Goal: Task Accomplishment & Management: Complete application form

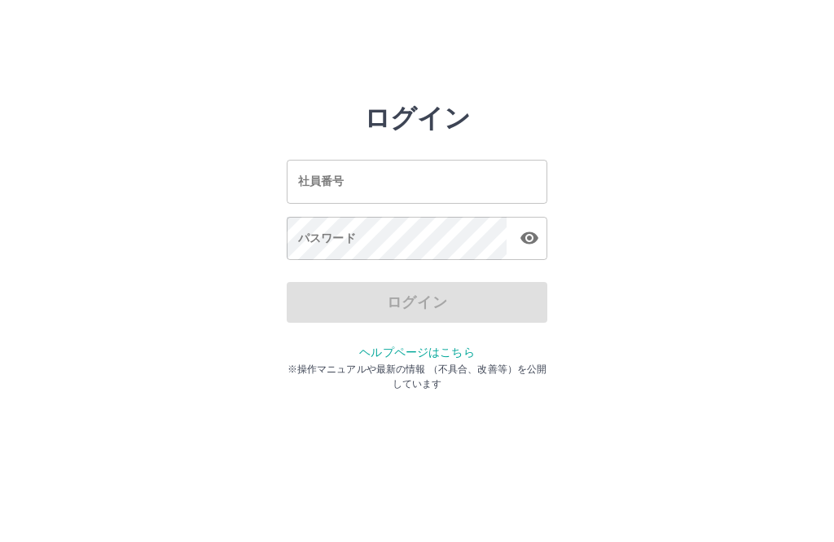
click at [357, 186] on input "社員番号" at bounding box center [417, 181] width 261 height 43
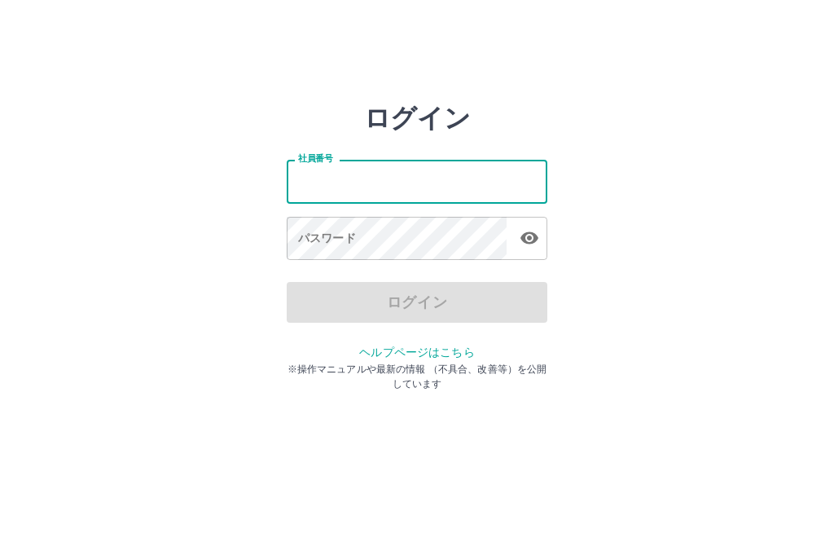
click at [321, 180] on input "社員番号" at bounding box center [417, 181] width 261 height 43
click at [306, 186] on input "社員番号" at bounding box center [417, 181] width 261 height 43
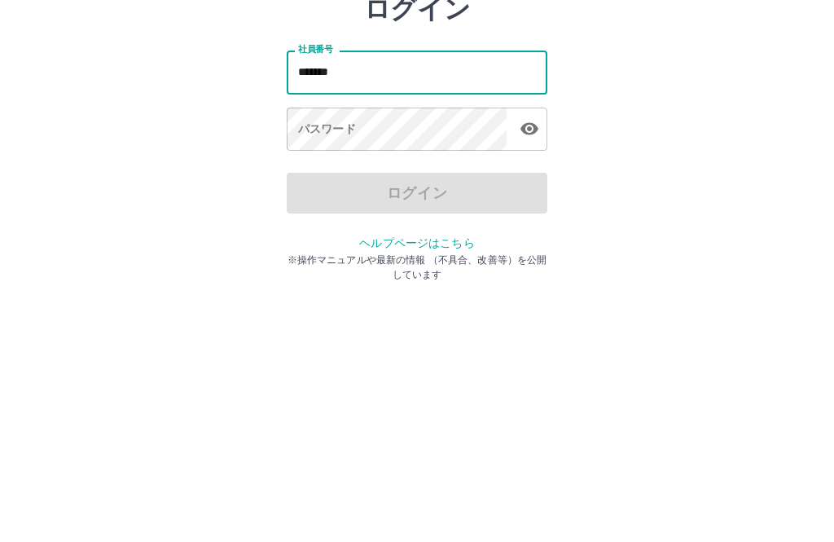
type input "*******"
click at [325, 217] on div "パスワード パスワード" at bounding box center [417, 240] width 261 height 46
click at [338, 217] on div "パスワード パスワード" at bounding box center [417, 240] width 261 height 46
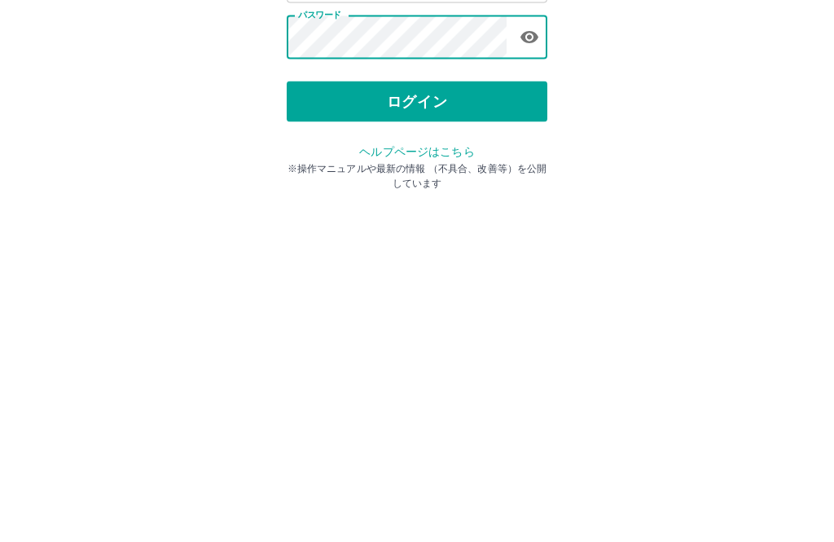
click at [435, 282] on button "ログイン" at bounding box center [417, 302] width 261 height 41
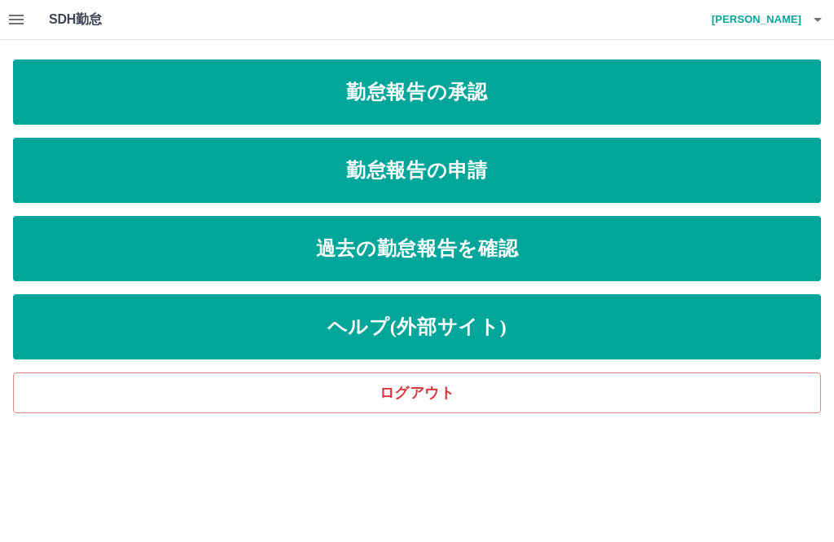
click at [684, 98] on link "勤怠報告の承認" at bounding box center [417, 91] width 808 height 65
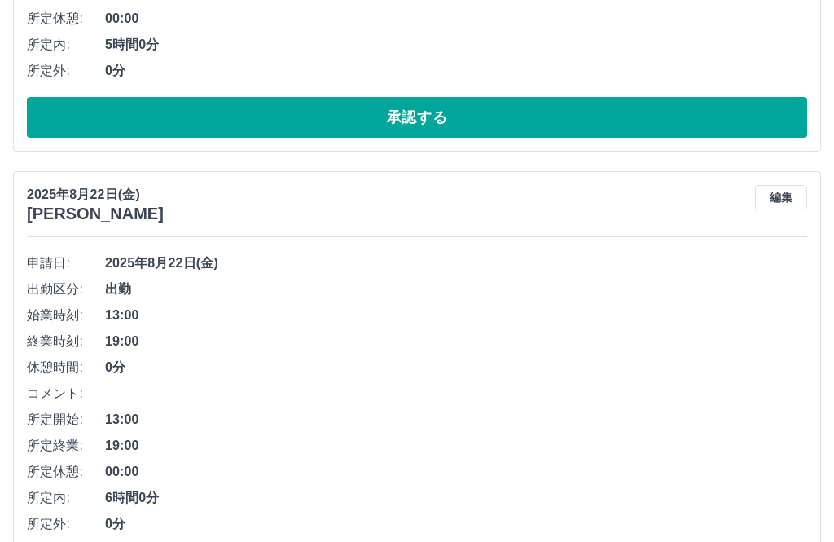
scroll to position [2515, 0]
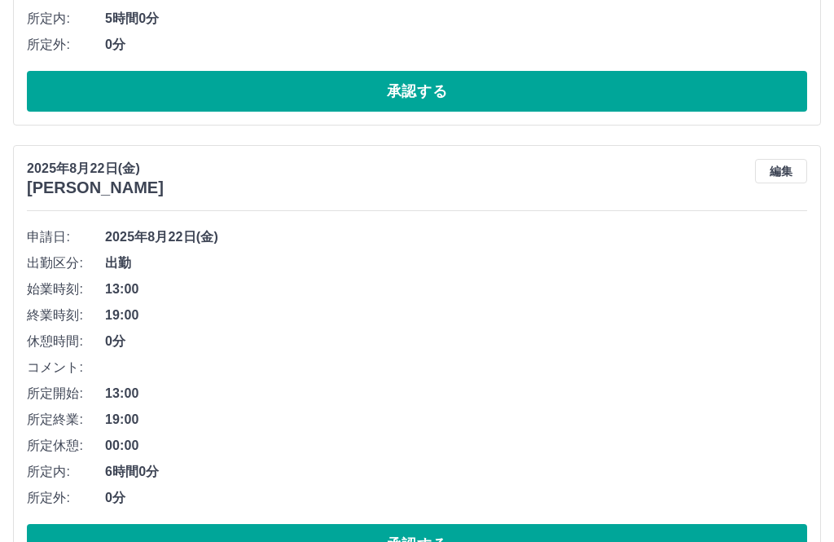
click at [463, 541] on button "承認する" at bounding box center [417, 544] width 780 height 41
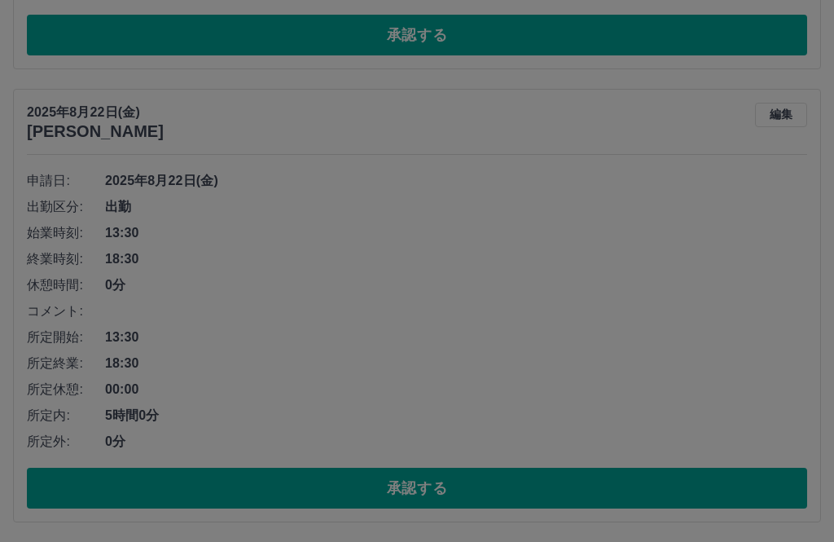
scroll to position [2062, 0]
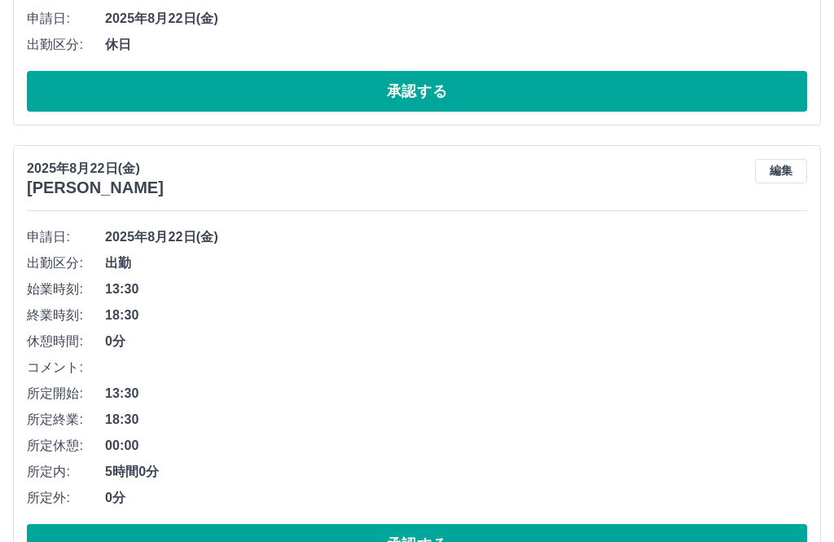
click at [449, 541] on button "承認する" at bounding box center [417, 544] width 780 height 41
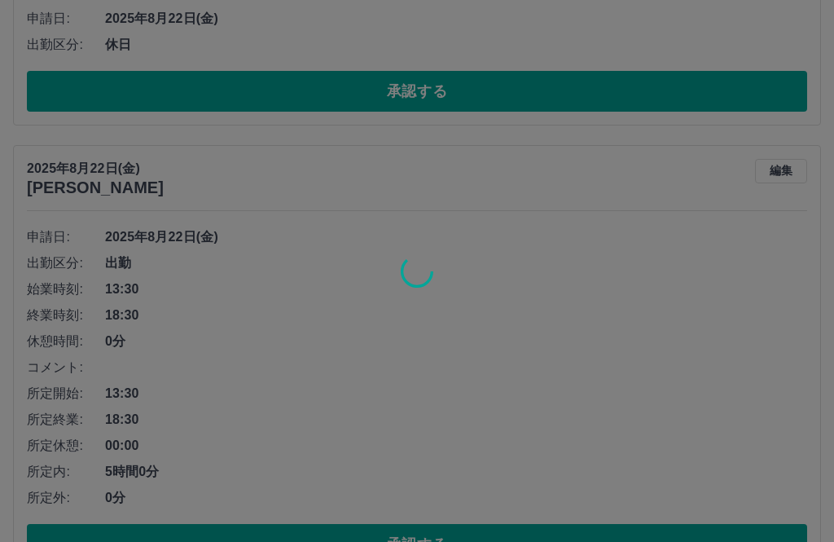
click at [508, 541] on div at bounding box center [417, 271] width 834 height 542
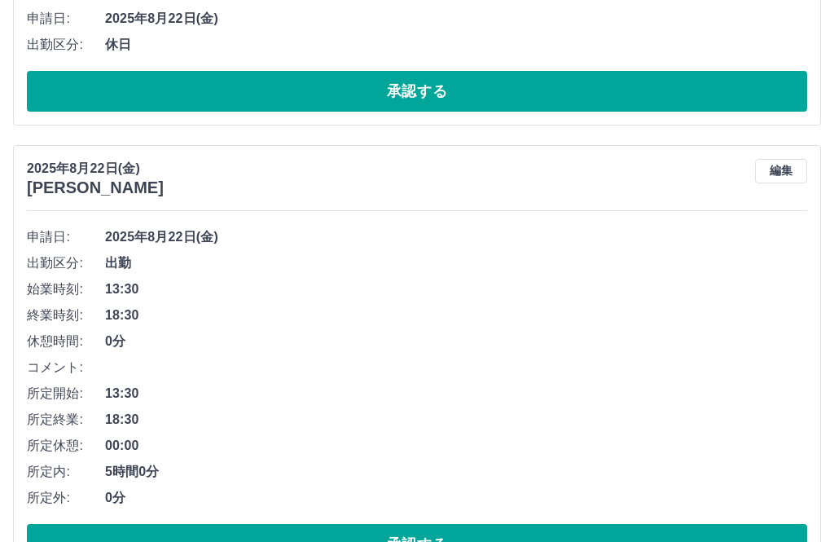
click at [445, 541] on button "承認する" at bounding box center [417, 544] width 780 height 41
click at [428, 541] on button "承認する" at bounding box center [417, 544] width 780 height 41
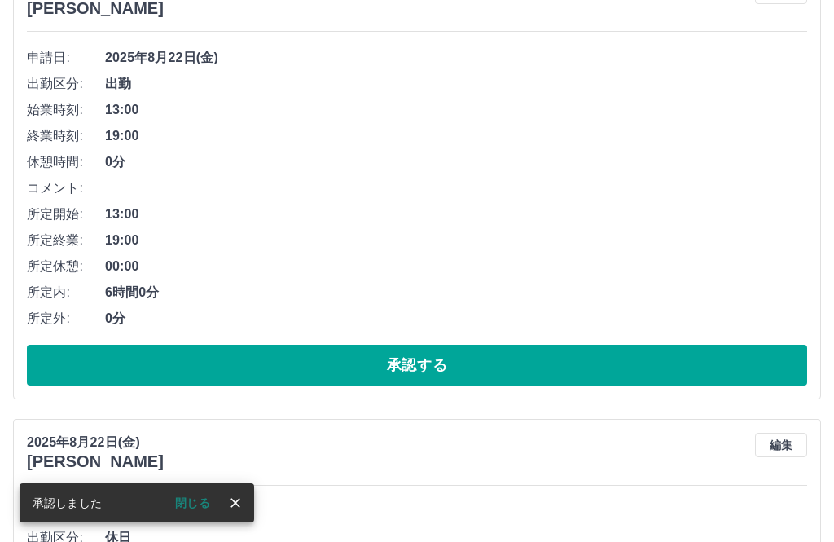
scroll to position [1609, 0]
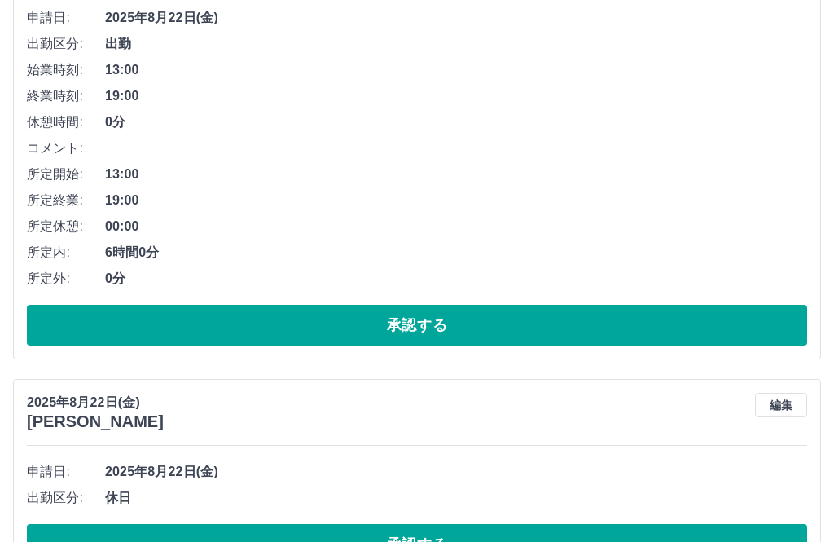
click at [458, 541] on button "承認する" at bounding box center [417, 544] width 780 height 41
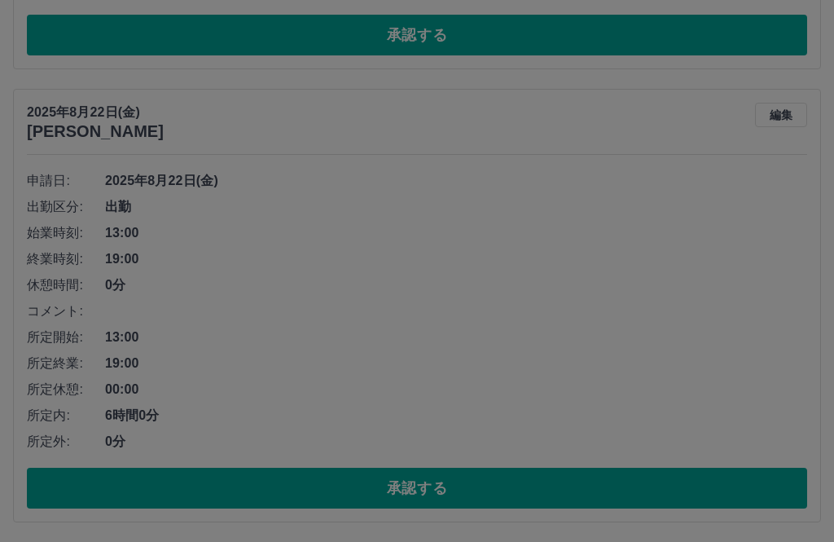
scroll to position [1391, 0]
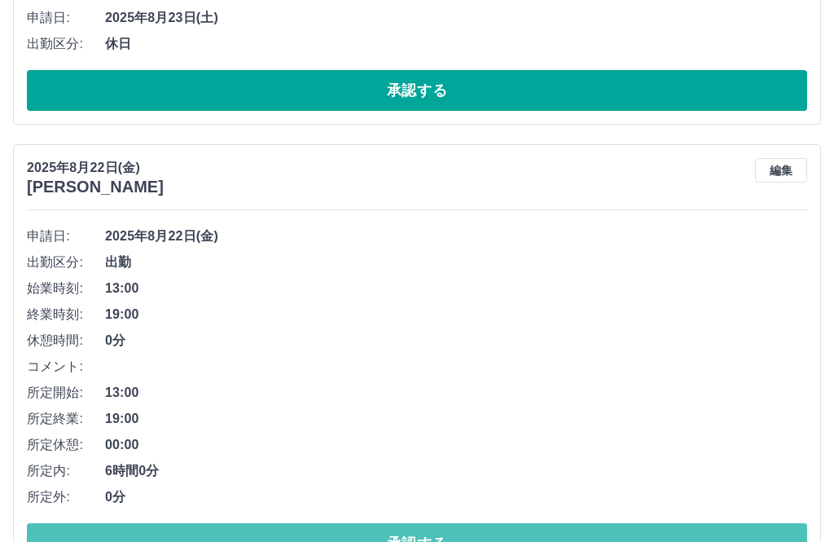
click at [427, 541] on button "承認する" at bounding box center [417, 543] width 780 height 41
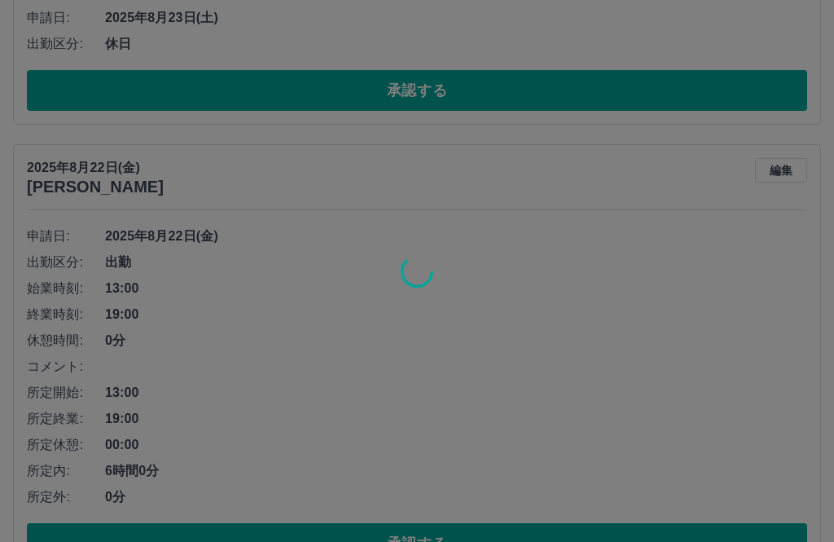
scroll to position [938, 0]
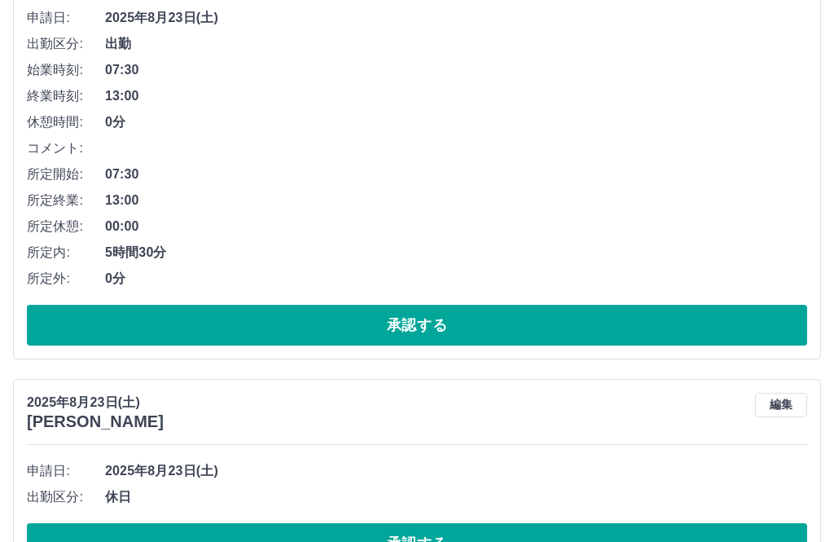
click at [456, 541] on button "承認する" at bounding box center [417, 543] width 780 height 41
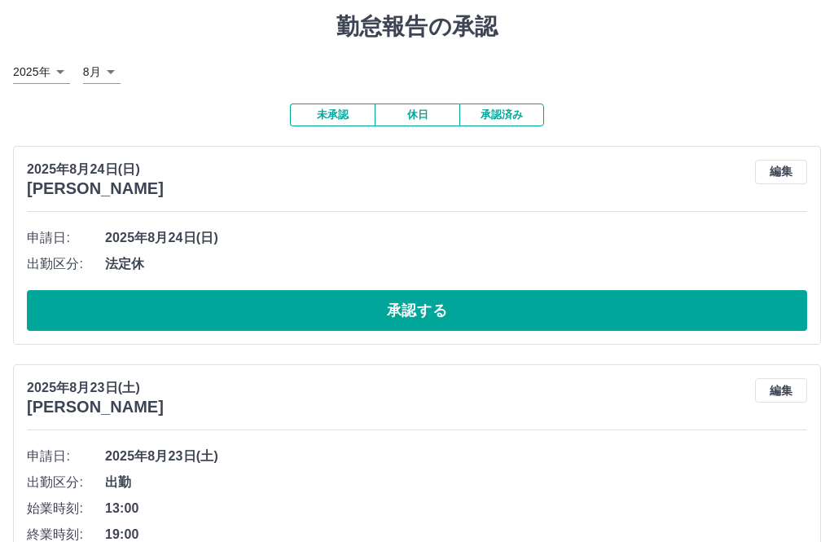
scroll to position [0, 0]
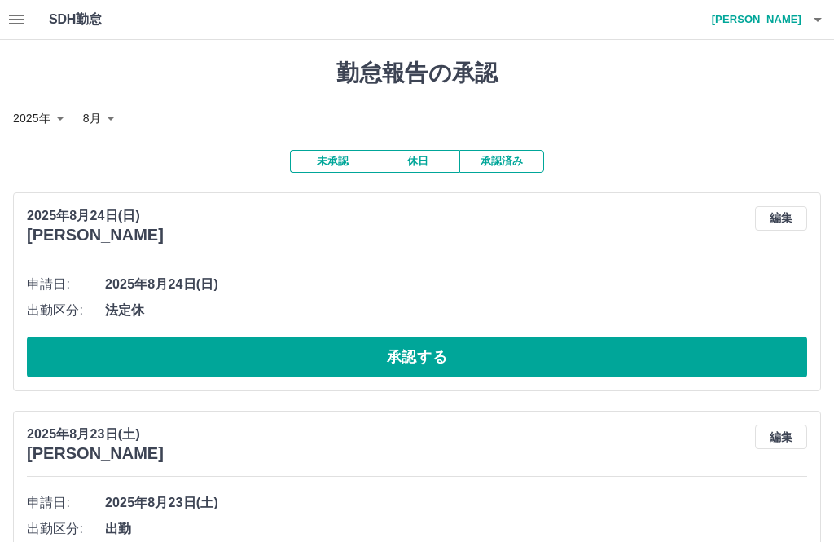
click at [811, 24] on icon "button" at bounding box center [818, 20] width 20 height 20
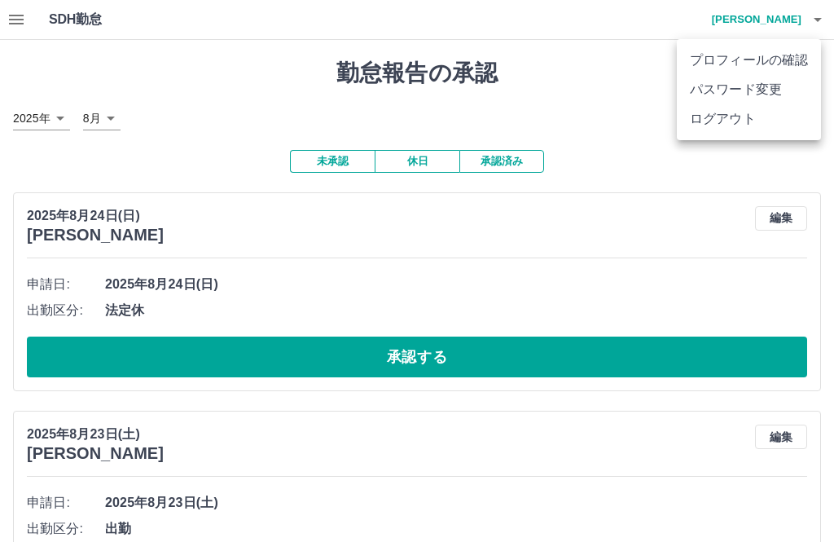
click at [725, 130] on li "ログアウト" at bounding box center [749, 118] width 144 height 29
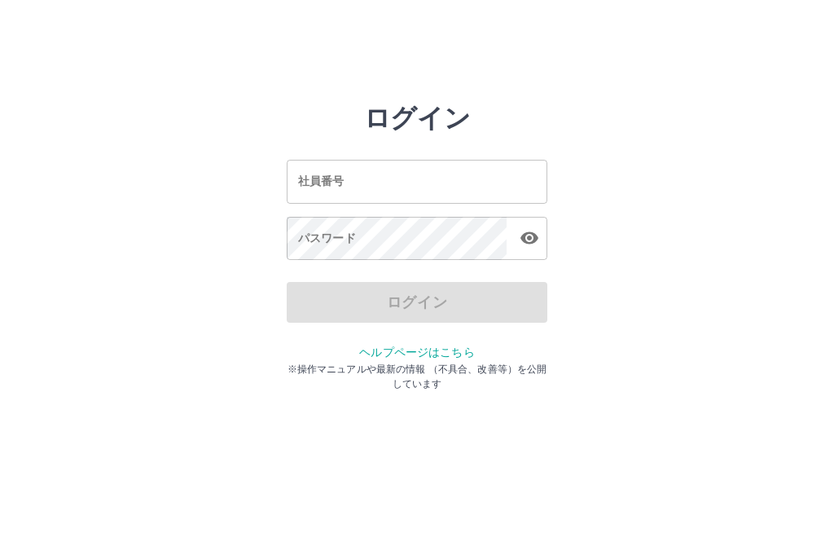
click at [403, 182] on input "社員番号" at bounding box center [417, 181] width 261 height 43
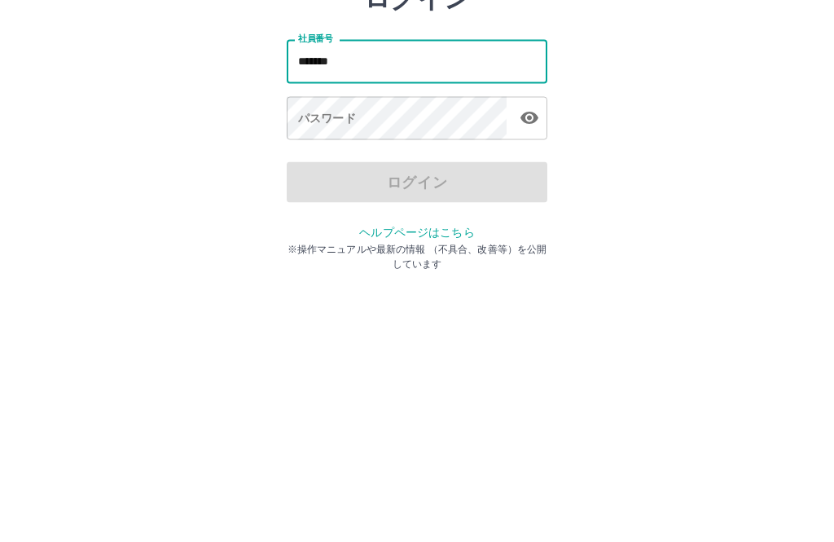
type input "*******"
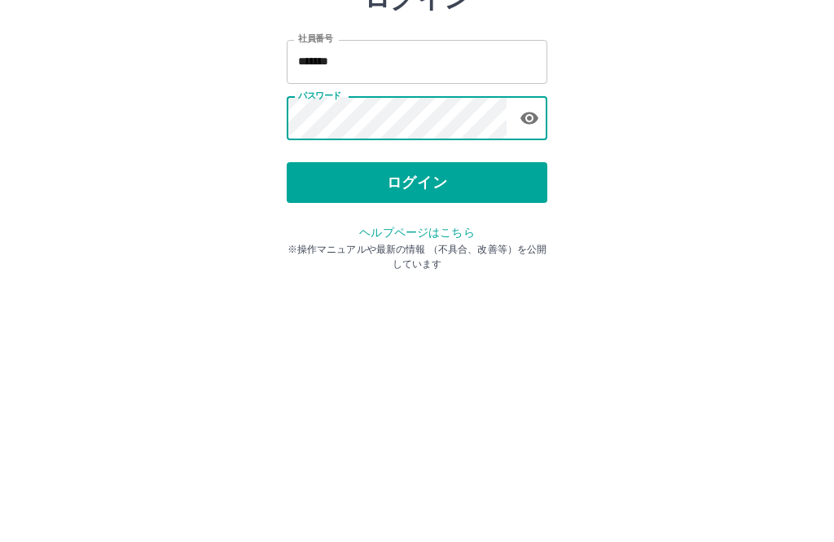
click at [462, 282] on button "ログイン" at bounding box center [417, 302] width 261 height 41
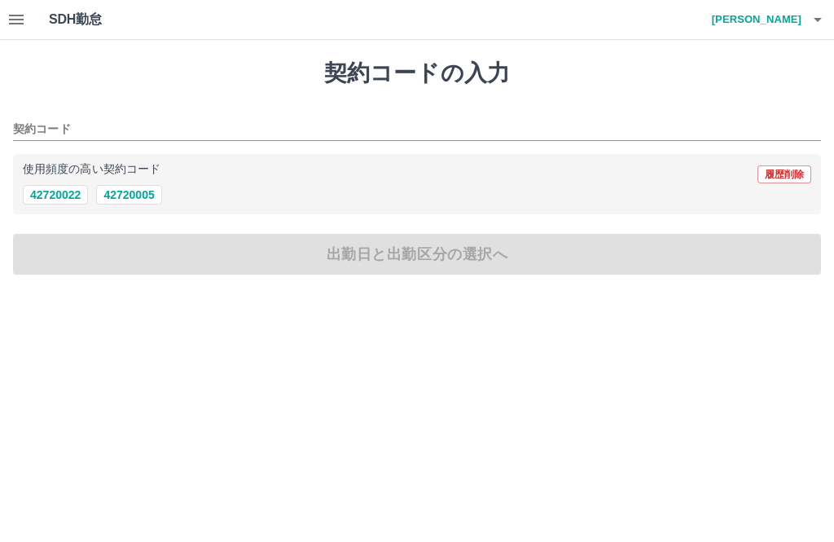
click at [13, 33] on button "button" at bounding box center [16, 19] width 33 height 39
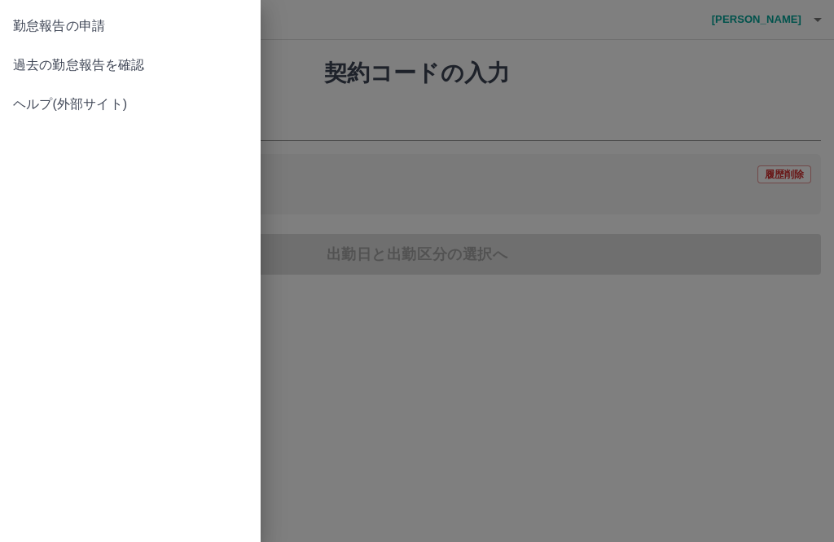
click at [94, 78] on link "過去の勤怠報告を確認" at bounding box center [130, 65] width 261 height 39
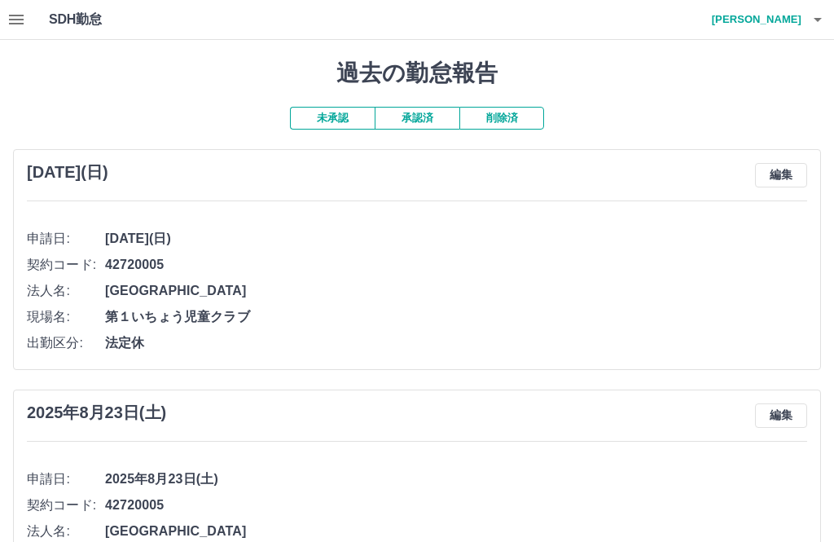
click at [417, 108] on button "承認済" at bounding box center [417, 118] width 85 height 23
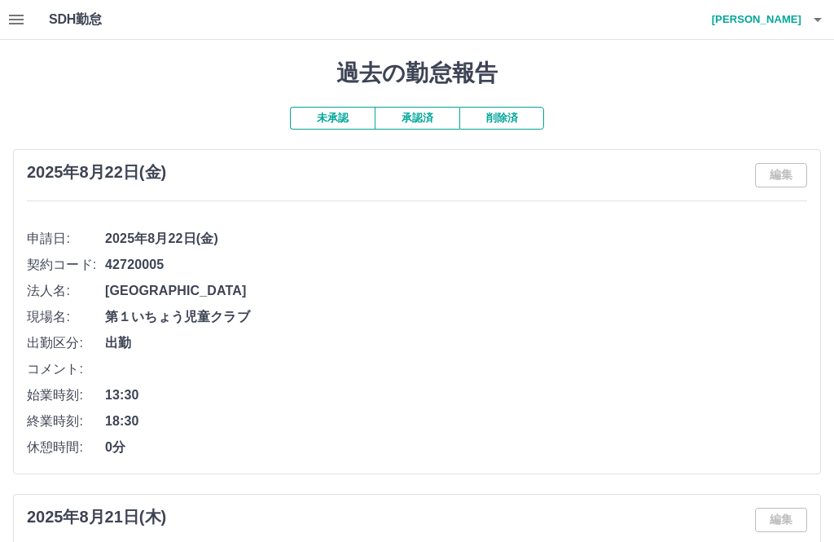
click at [811, 25] on icon "button" at bounding box center [818, 20] width 20 height 20
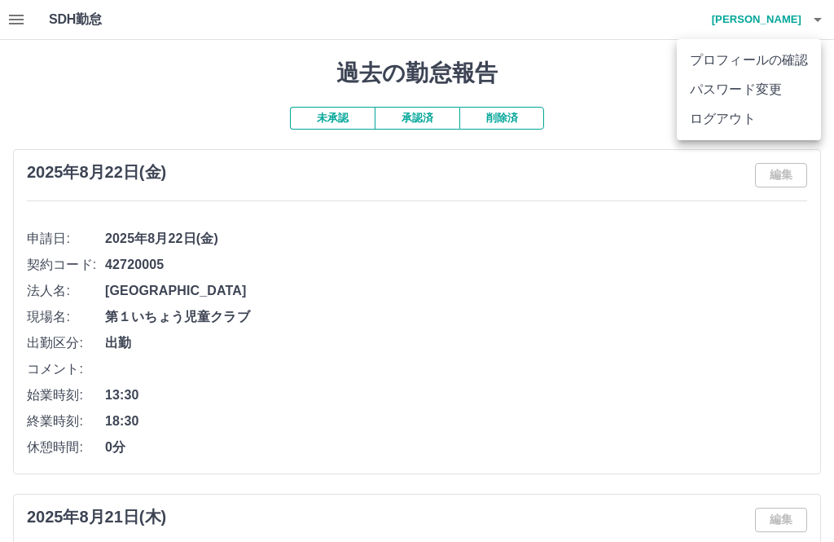
click at [740, 122] on li "ログアウト" at bounding box center [749, 118] width 144 height 29
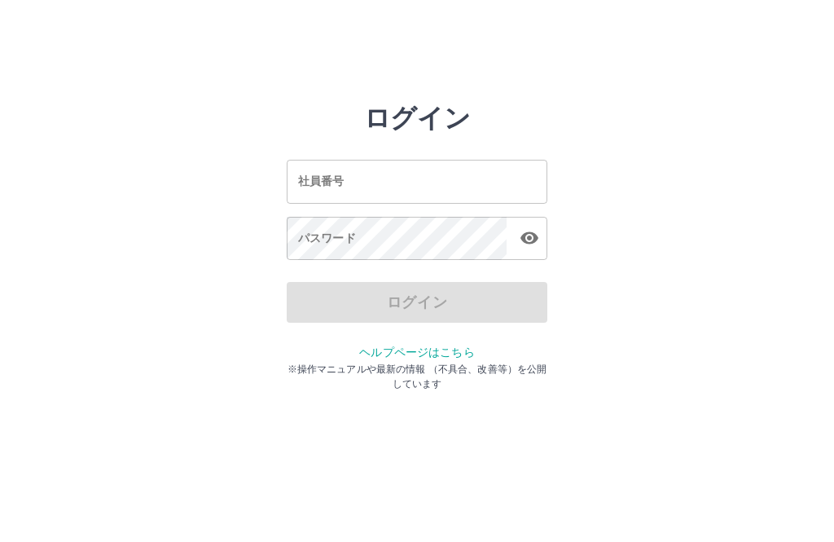
click at [363, 197] on input "社員番号" at bounding box center [417, 181] width 261 height 43
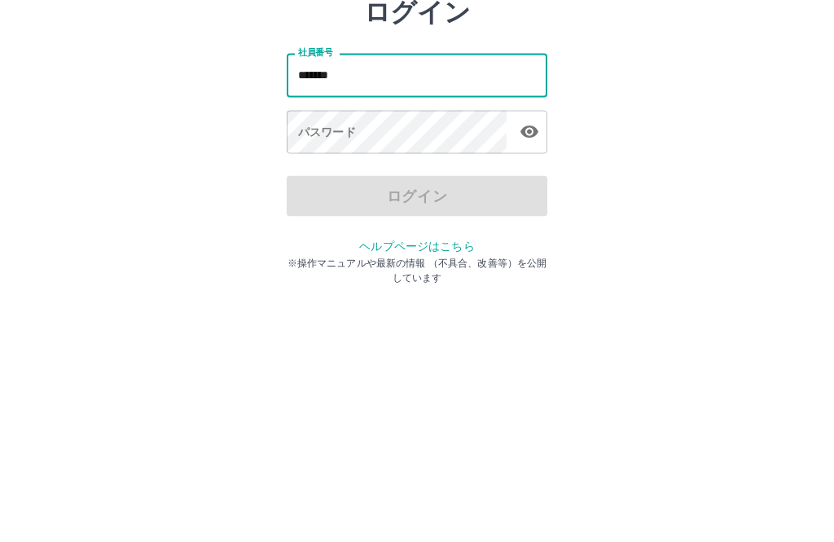
type input "*******"
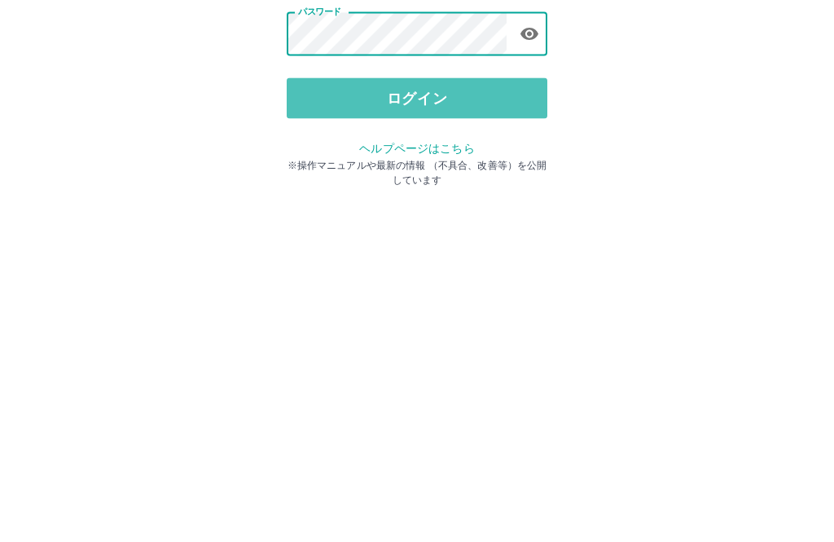
click at [460, 282] on button "ログイン" at bounding box center [417, 302] width 261 height 41
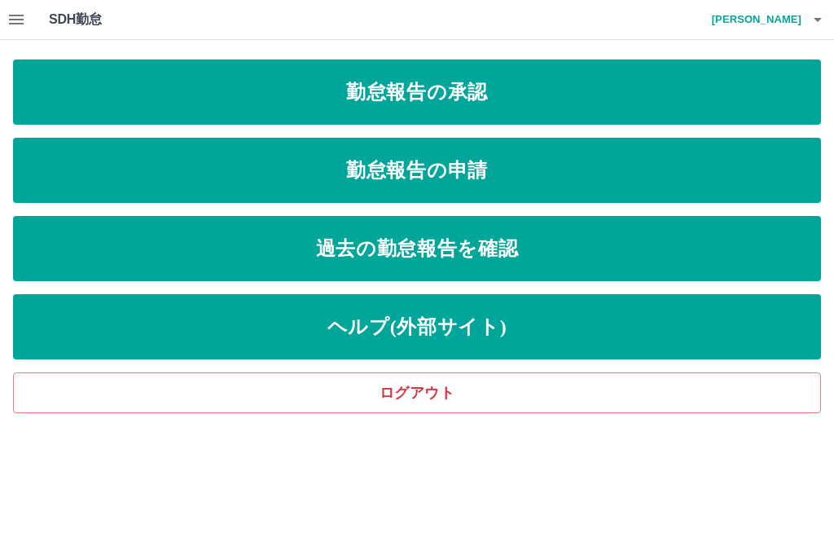
click at [546, 173] on link "勤怠報告の申請" at bounding box center [417, 170] width 808 height 65
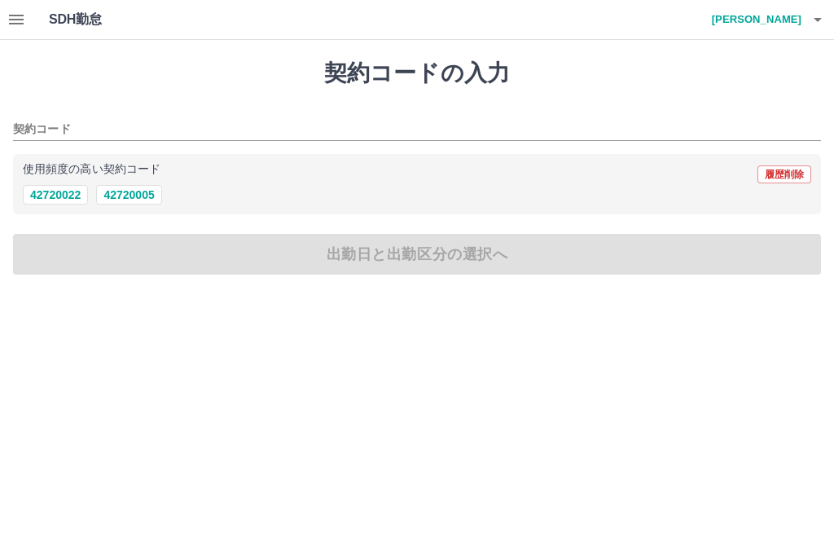
click at [55, 128] on input "契約コード" at bounding box center [404, 130] width 783 height 20
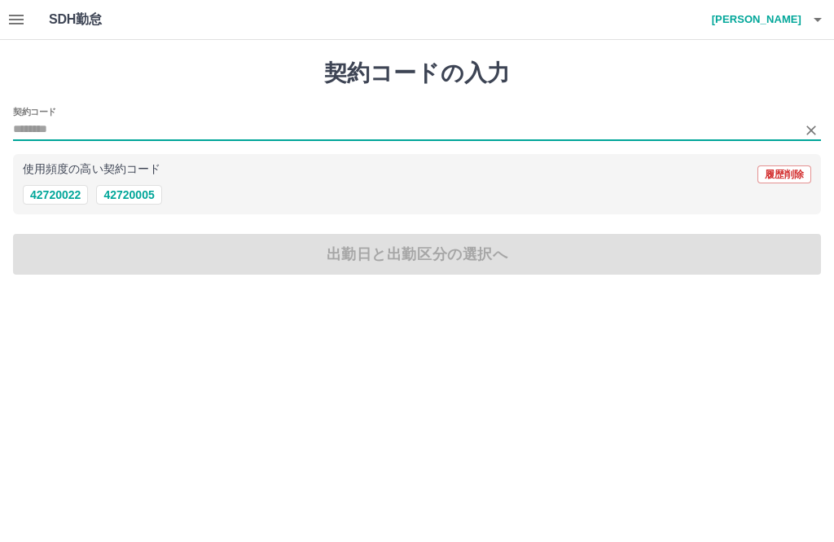
click at [133, 203] on button "42720005" at bounding box center [128, 195] width 65 height 20
type input "********"
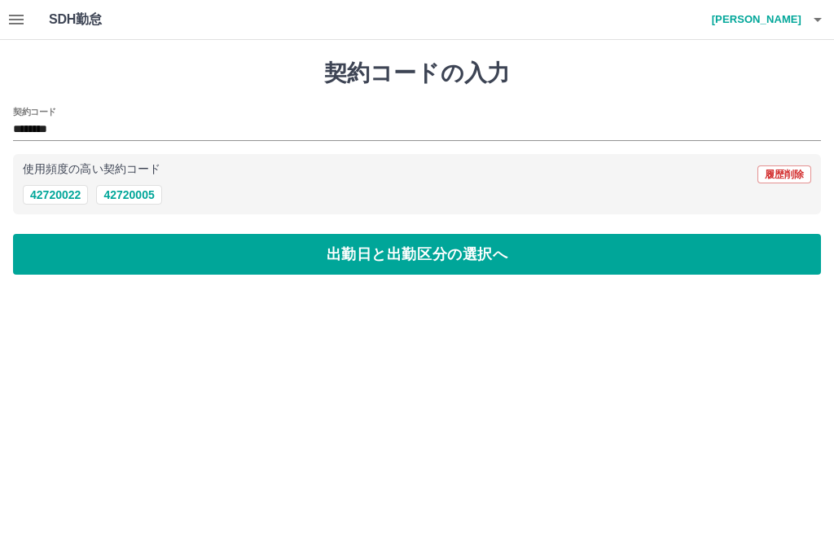
click at [399, 265] on button "出勤日と出勤区分の選択へ" at bounding box center [417, 254] width 808 height 41
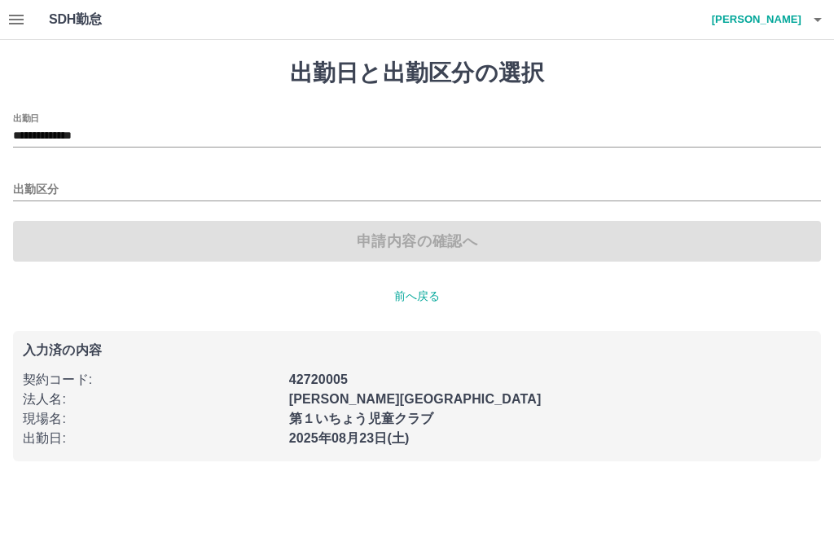
click at [93, 136] on input "**********" at bounding box center [417, 136] width 808 height 20
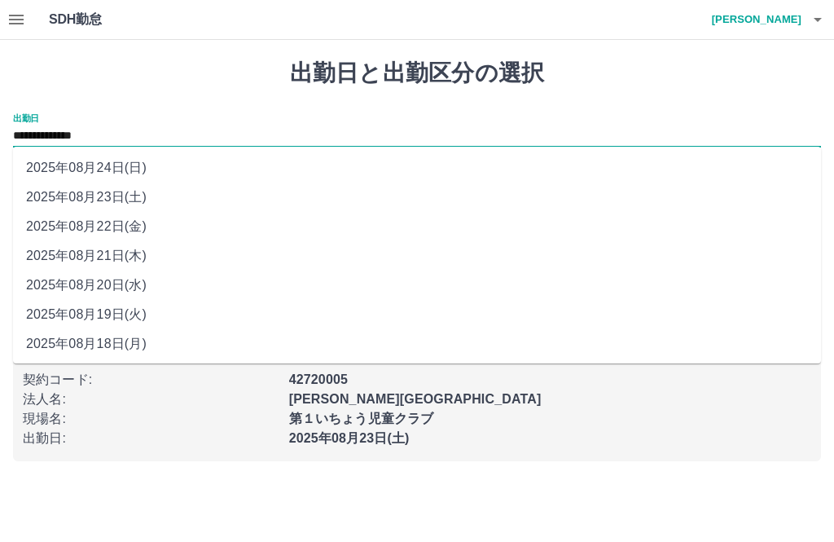
click at [142, 178] on li "2025年08月24日(日)" at bounding box center [417, 167] width 808 height 29
type input "**********"
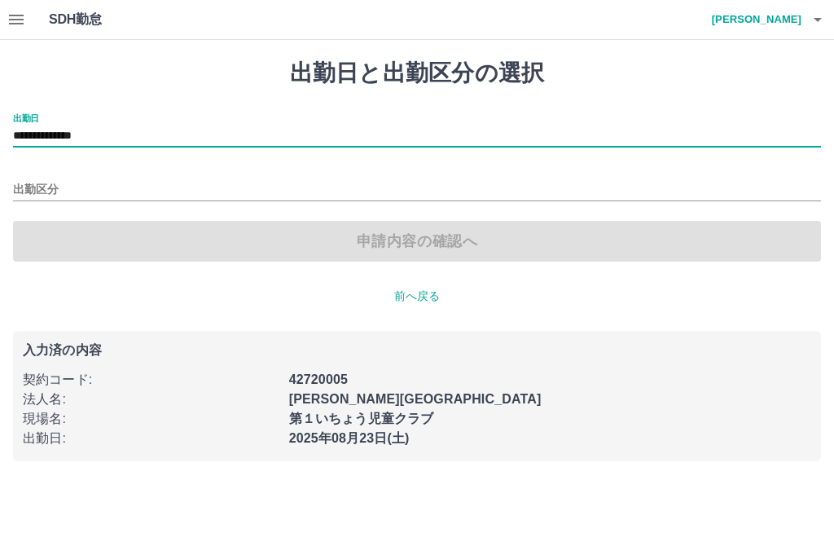
click at [58, 191] on input "出勤区分" at bounding box center [417, 190] width 808 height 20
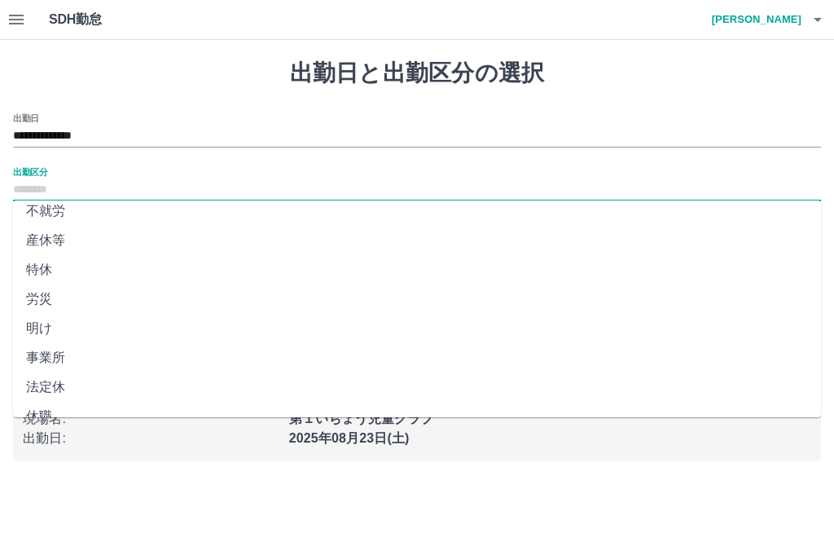
scroll to position [303, 0]
click at [74, 394] on li "法定休" at bounding box center [417, 387] width 808 height 29
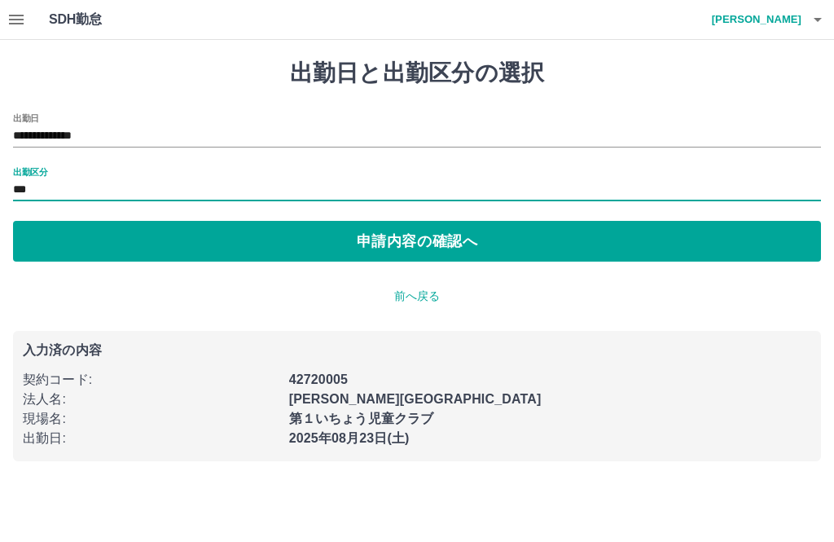
type input "***"
click at [485, 252] on button "申請内容の確認へ" at bounding box center [417, 241] width 808 height 41
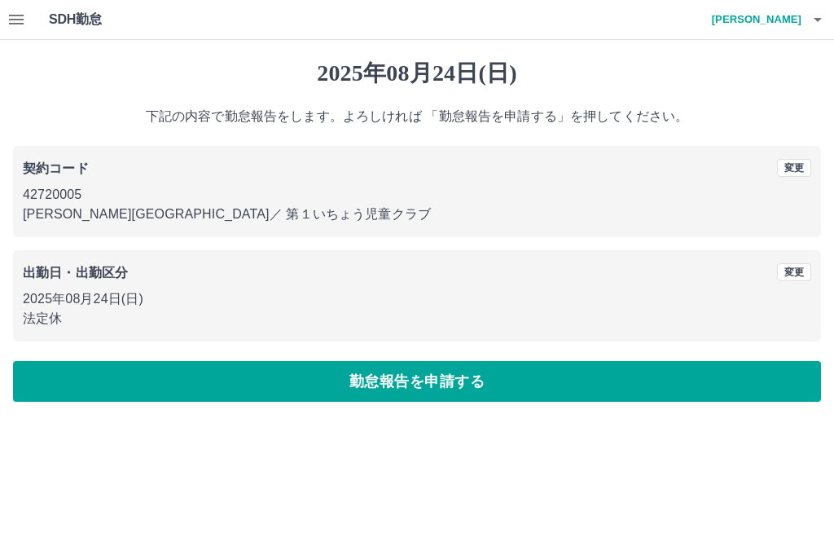
click at [463, 388] on button "勤怠報告を申請する" at bounding box center [417, 381] width 808 height 41
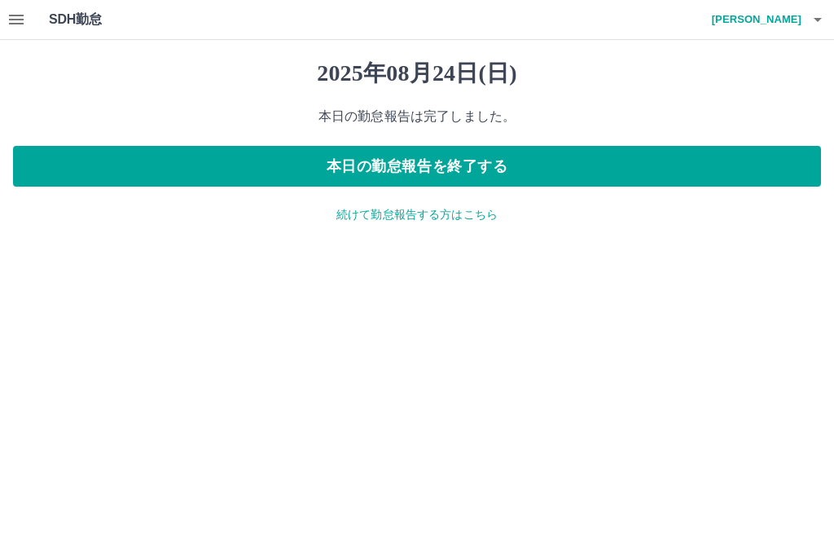
click at [486, 165] on button "本日の勤怠報告を終了する" at bounding box center [417, 166] width 808 height 41
